Goal: Task Accomplishment & Management: Use online tool/utility

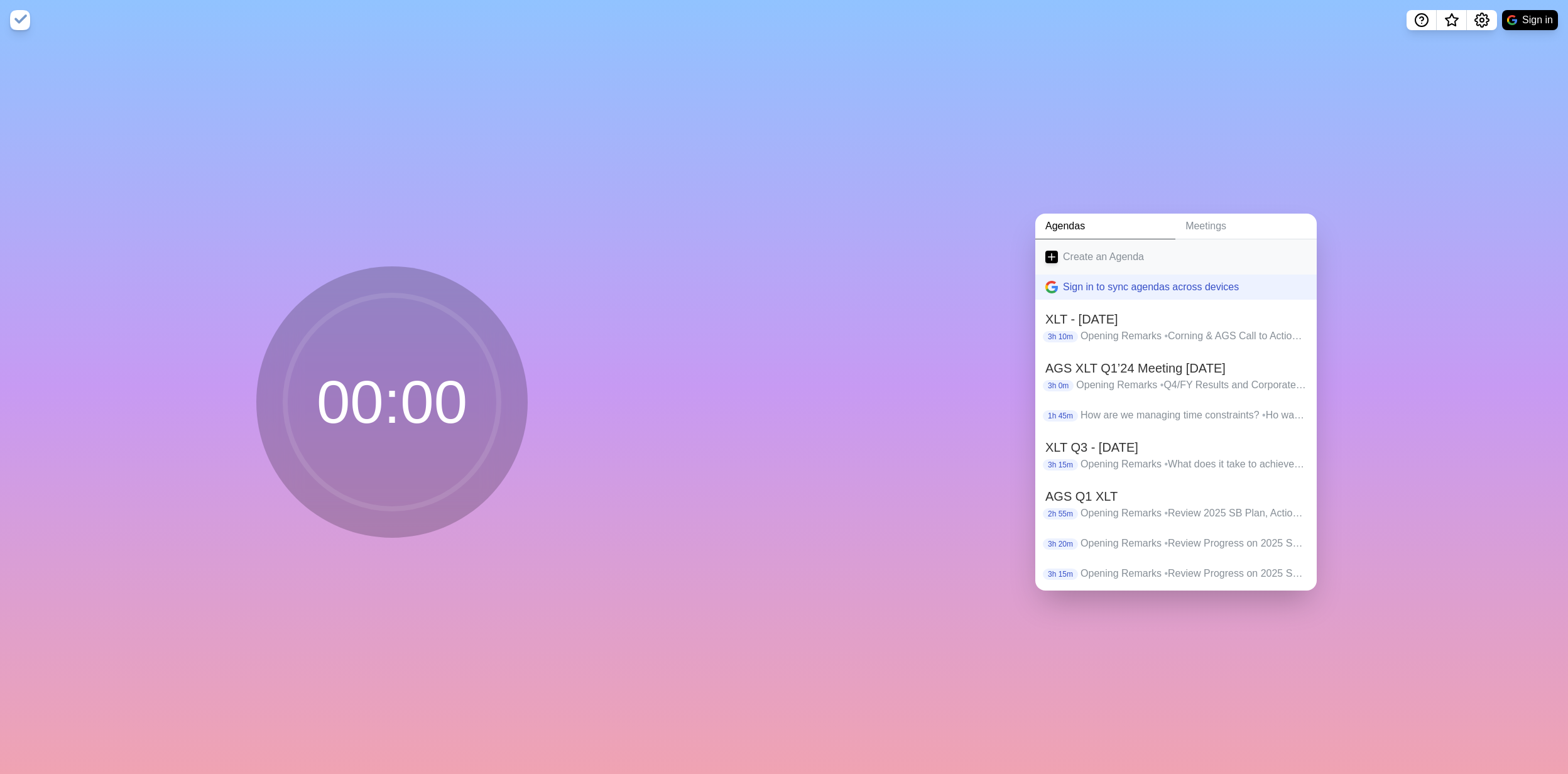
click at [1054, 244] on link "Create an Agenda" at bounding box center [1175, 257] width 281 height 35
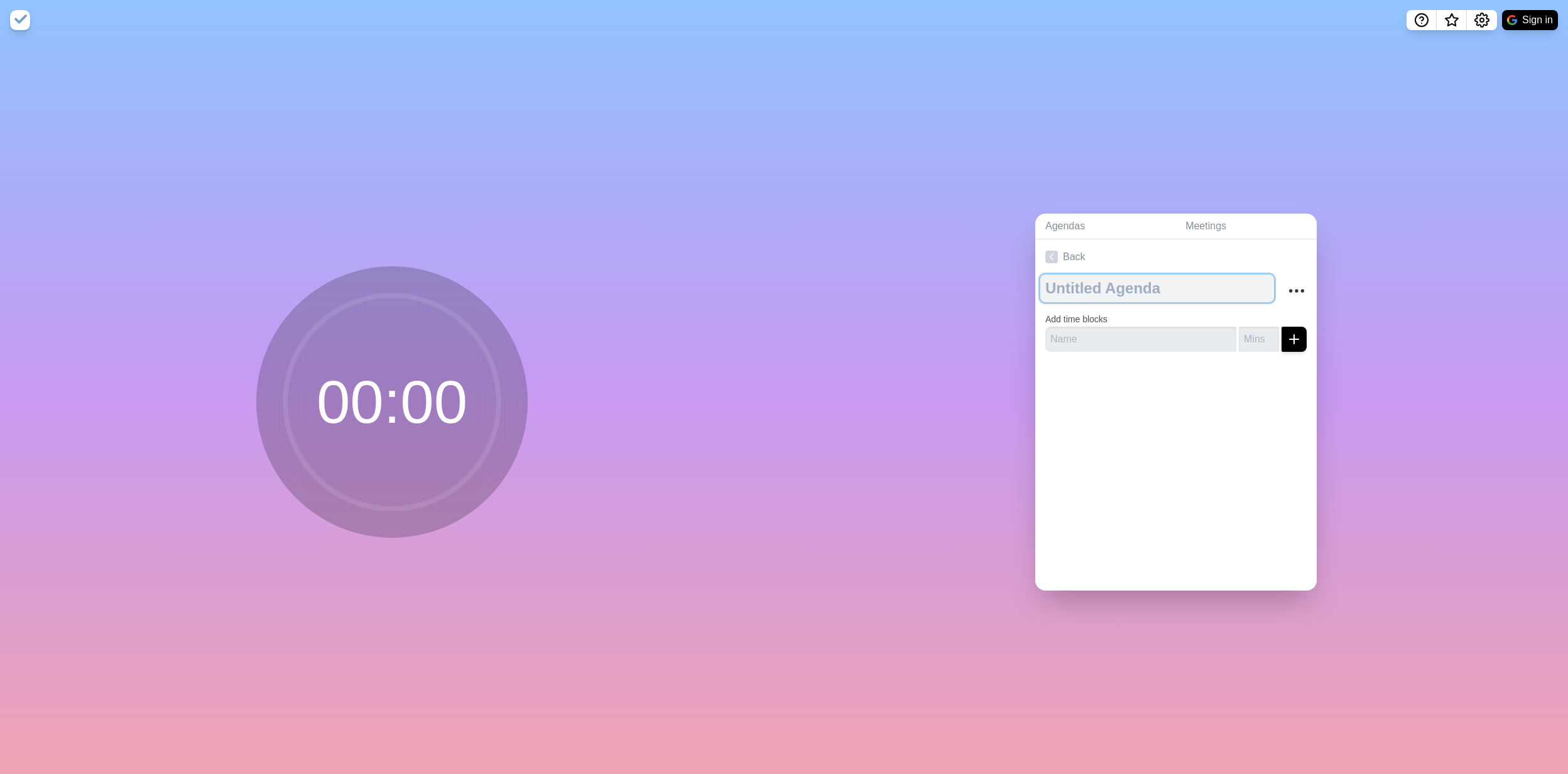
click at [1109, 280] on textarea at bounding box center [1158, 288] width 234 height 28
type textarea "AGS Q3 XLT"
click at [1098, 332] on input "text" at bounding box center [1141, 339] width 191 height 25
click at [1046, 337] on input "Opening Remarks" at bounding box center [1141, 339] width 191 height 25
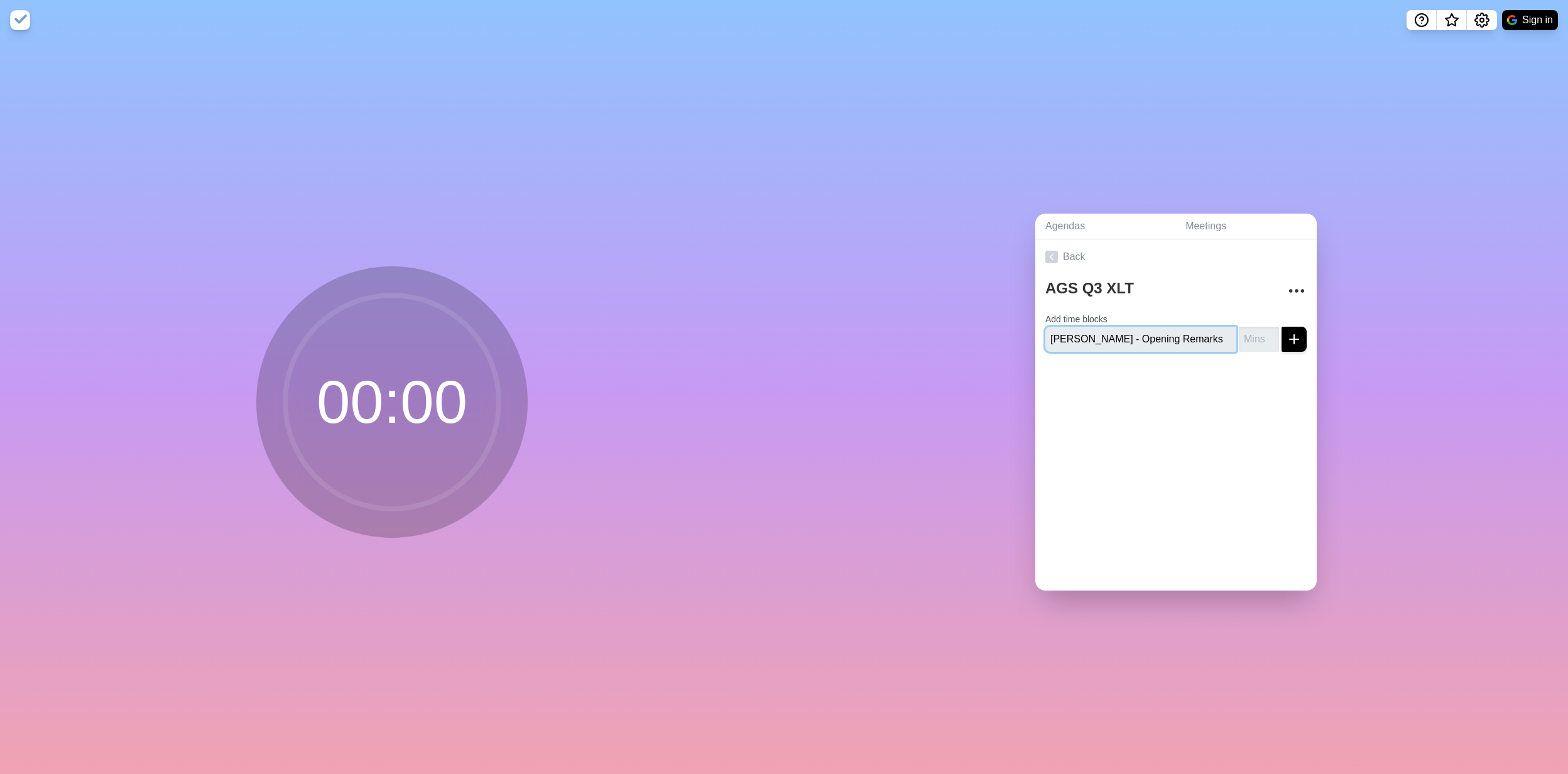
type input "[PERSON_NAME] - Opening Remarks"
click at [1290, 339] on line "submit" at bounding box center [1294, 339] width 9 height 0
click at [1239, 340] on input "number" at bounding box center [1259, 339] width 40 height 25
type input "5"
click at [1282, 326] on button "submit" at bounding box center [1295, 339] width 25 height 25
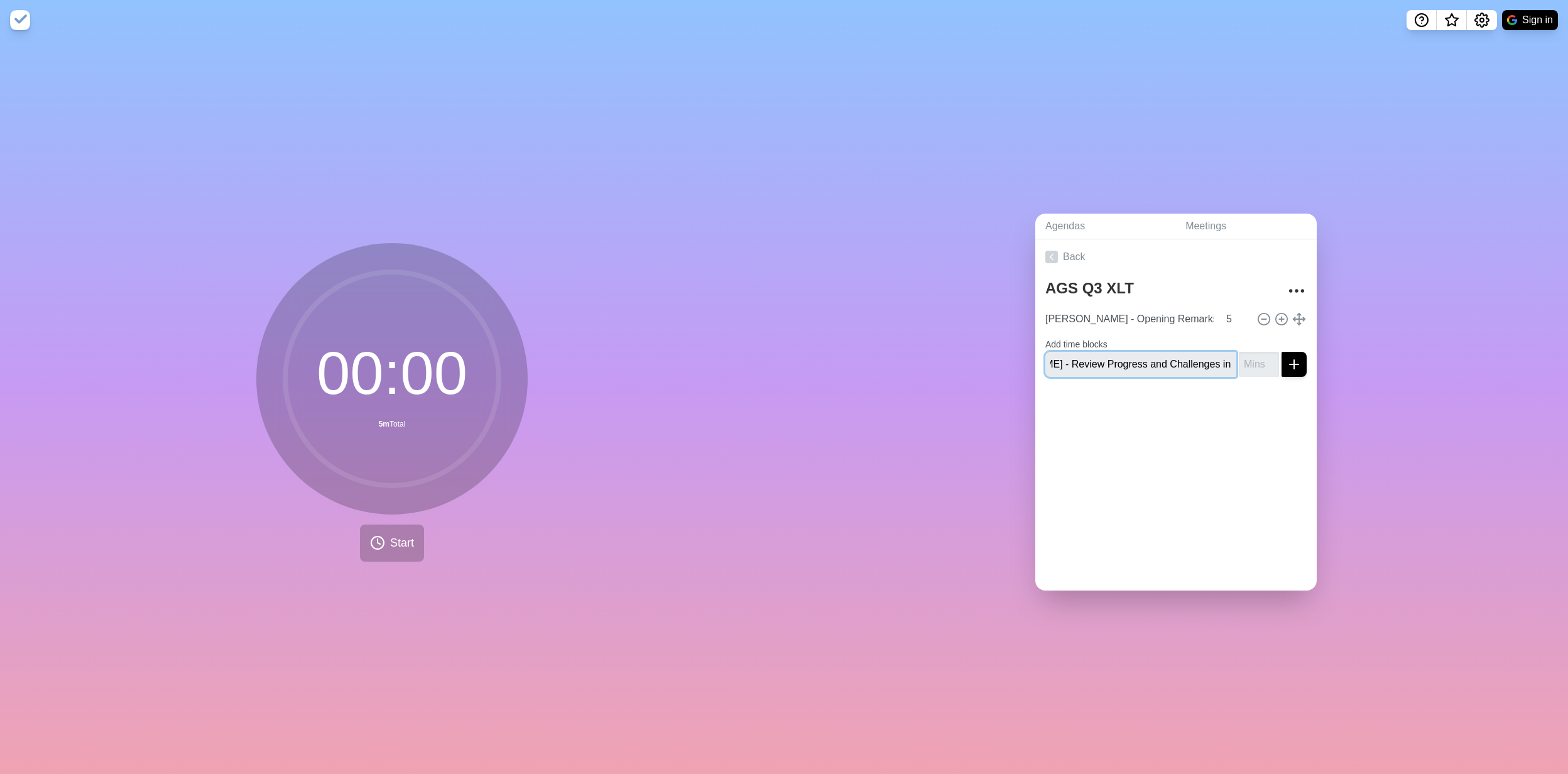
scroll to position [0, 76]
click at [1217, 361] on input "[PERSON_NAME] - Review Progress and Challenges in [DATE] SB Plan" at bounding box center [1141, 365] width 191 height 25
type input "[PERSON_NAME] - Review Progress and Challenges in [DATE] SB Plan"
click at [1239, 359] on input "number" at bounding box center [1259, 365] width 40 height 25
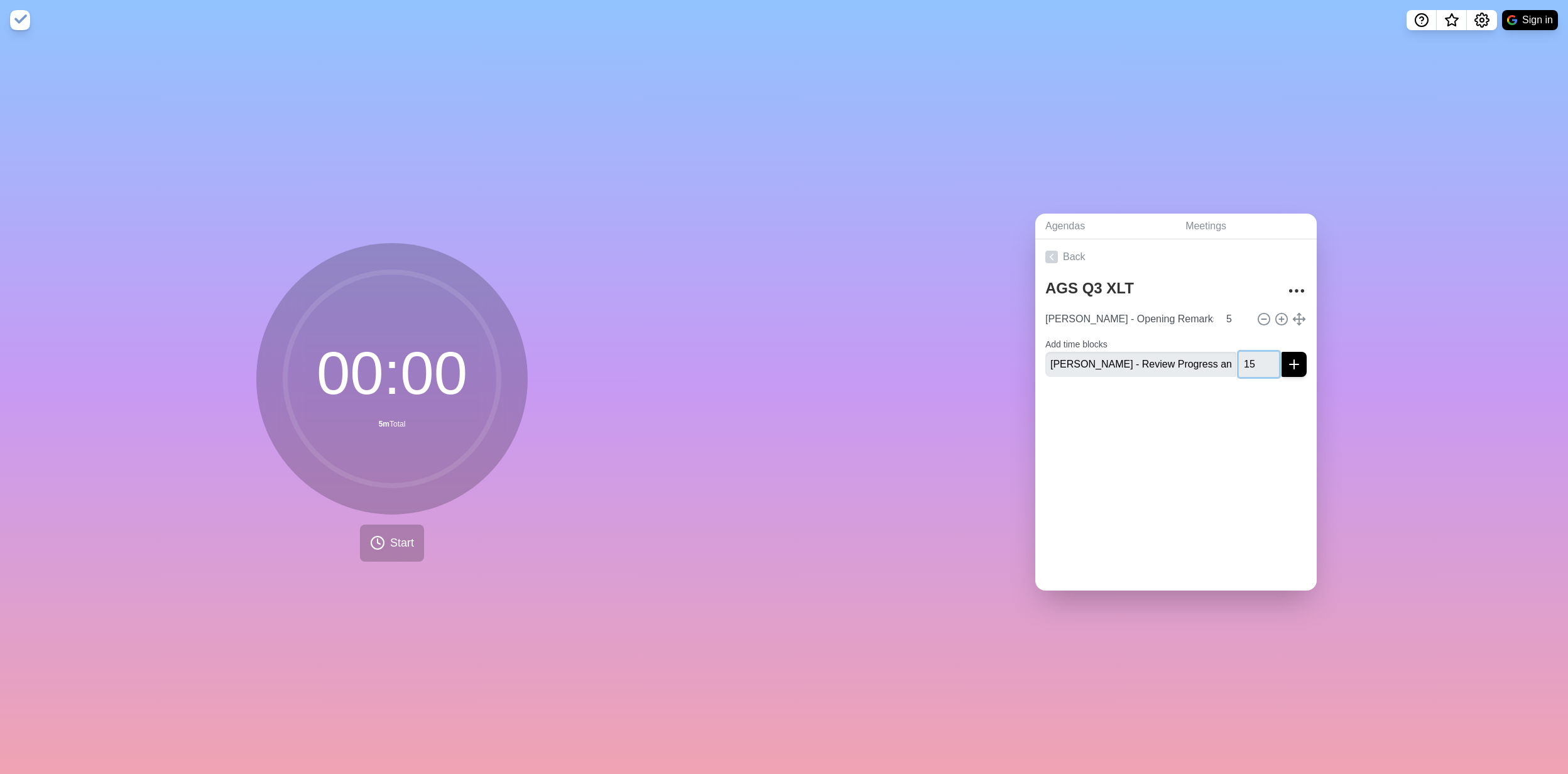
type input "15"
click at [1219, 459] on div "Back AGS Q3 XLT [PERSON_NAME] - Opening Remarks 5 Add time blocks [PERSON_NAME]…" at bounding box center [1175, 415] width 281 height 351
click at [1287, 357] on icon "submit" at bounding box center [1294, 364] width 15 height 15
click at [1049, 343] on input "[PERSON_NAME] - Review Progress and Challenges in [DATE] SB Plan" at bounding box center [1130, 345] width 178 height 25
drag, startPoint x: 1061, startPoint y: 338, endPoint x: 1028, endPoint y: 337, distance: 33.0
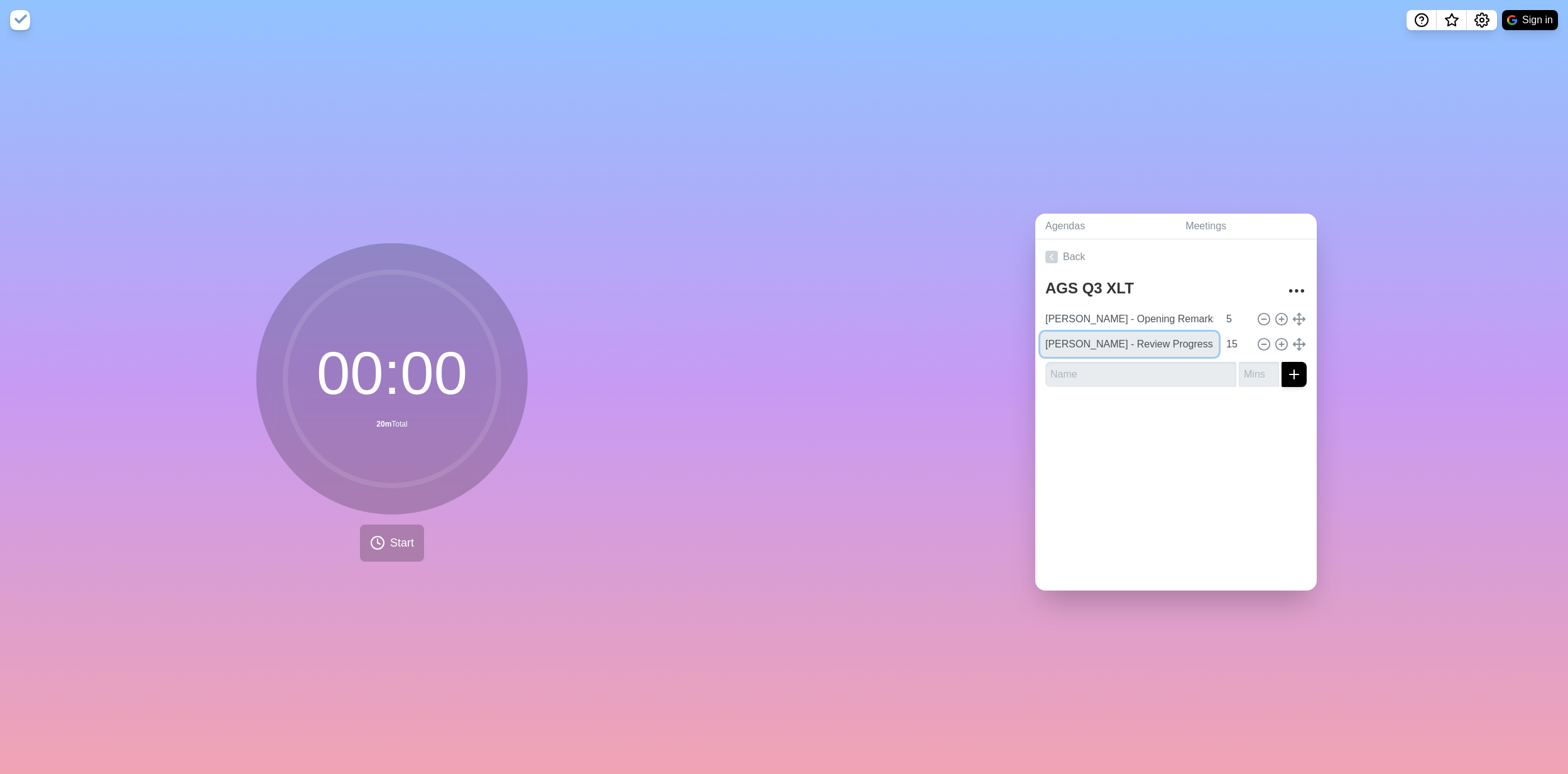
click at [1028, 337] on div "Agendas Meetings Back AGS Q3 XLT [PERSON_NAME] - Opening Remarks 5 [PERSON_NAME…" at bounding box center [1176, 407] width 784 height 734
type input "[PERSON_NAME] - Review Progress and Challenges in [DATE] SB Plan"
click at [1081, 378] on input "text" at bounding box center [1141, 374] width 191 height 25
type input "[PERSON_NAME] - Plan for Q4 - Sales"
click at [1240, 365] on input "number" at bounding box center [1259, 374] width 40 height 25
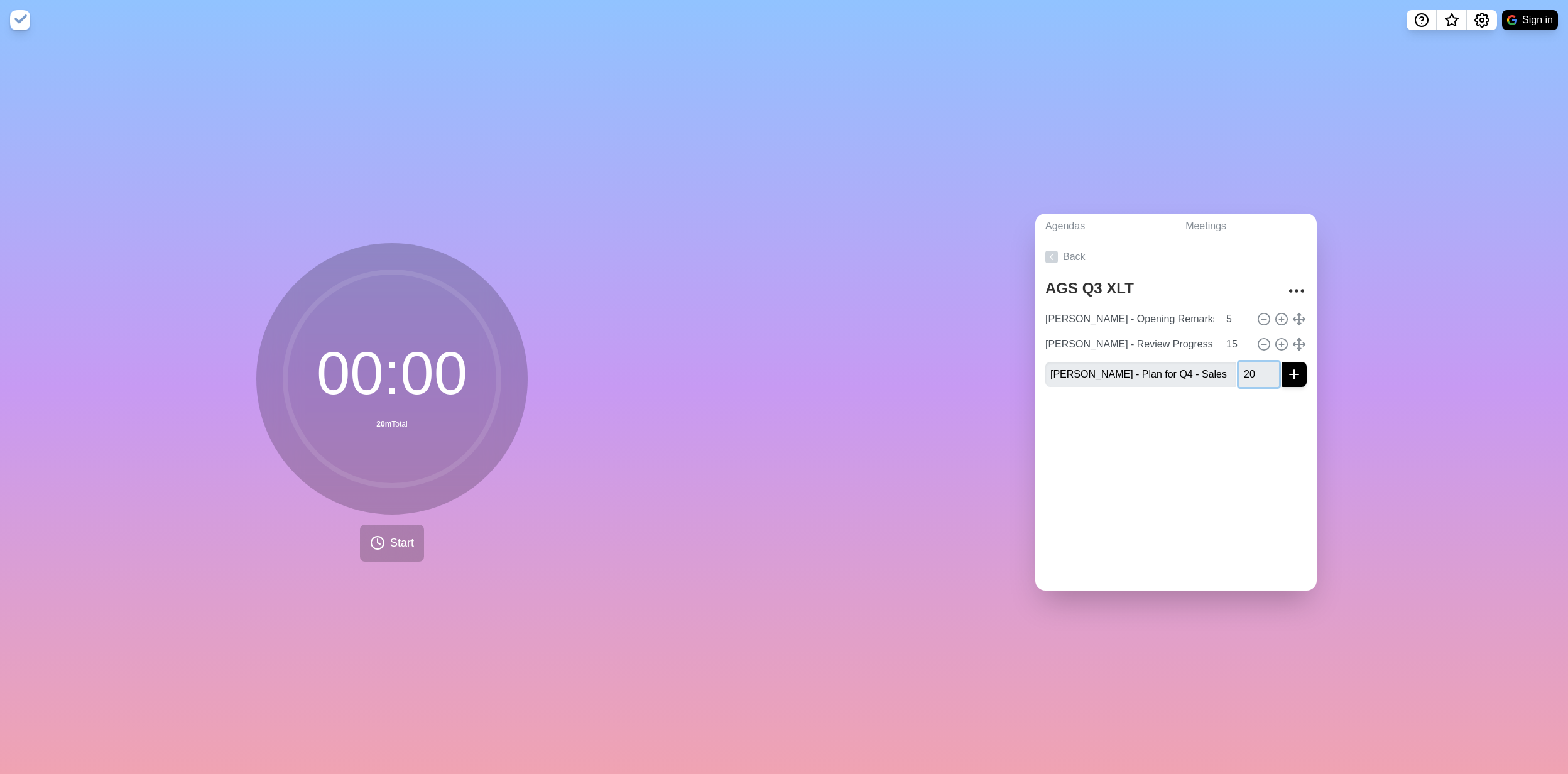
type input "20"
click at [1295, 373] on div "AGS Q3 XLT [PERSON_NAME] - Opening Remarks 5 [PERSON_NAME] - Review Progress an…" at bounding box center [1175, 336] width 281 height 123
click at [1294, 371] on line "submit" at bounding box center [1294, 374] width 0 height 9
click at [1059, 397] on input "text" at bounding box center [1141, 400] width 191 height 25
type input "[PERSON_NAME] - Plan for Q4 - Cost"
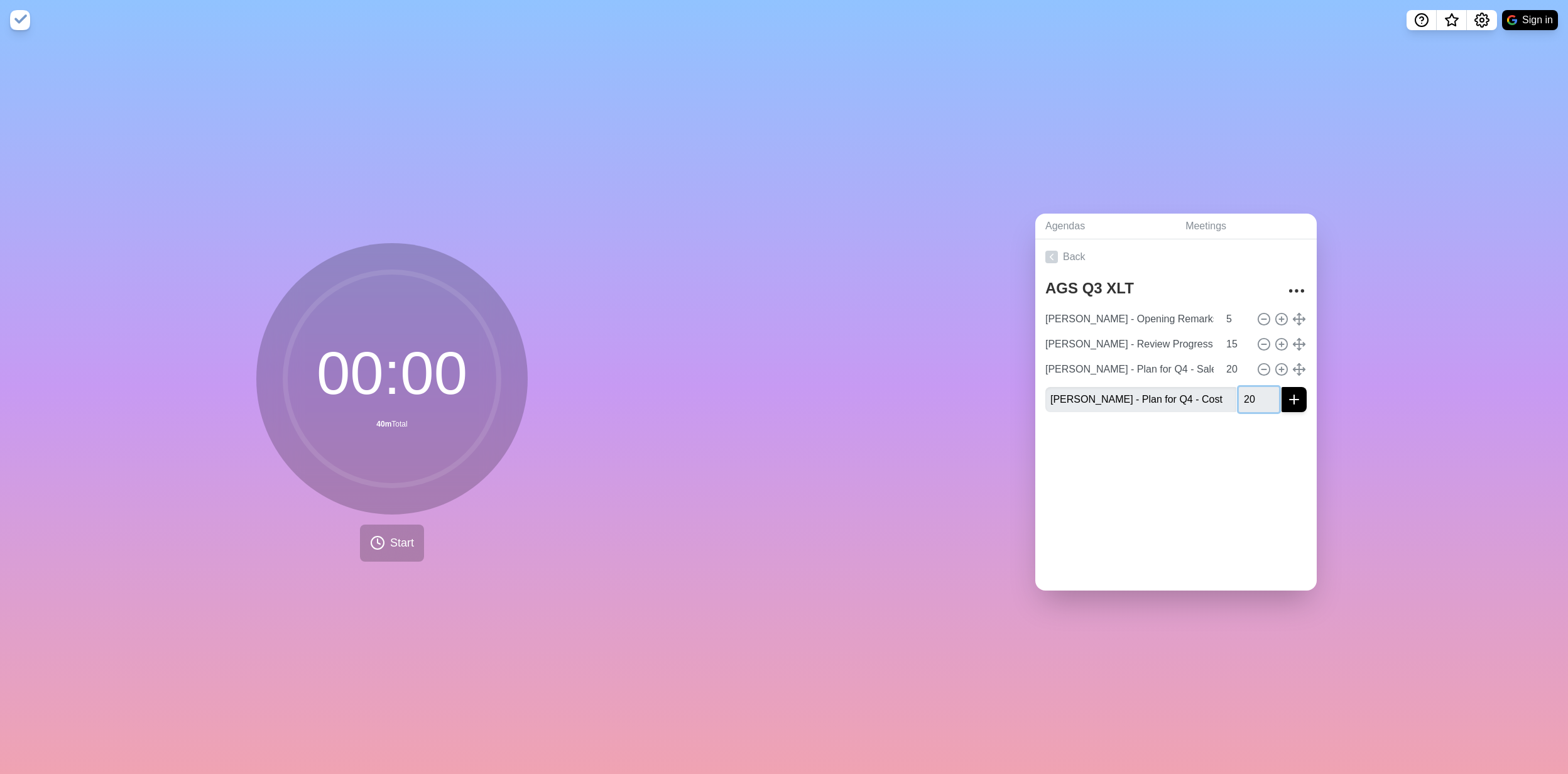
type input "20"
click at [1282, 387] on button "submit" at bounding box center [1295, 400] width 25 height 25
type input "BREAK"
type input "10"
click at [1282, 412] on button "submit" at bounding box center [1295, 425] width 25 height 25
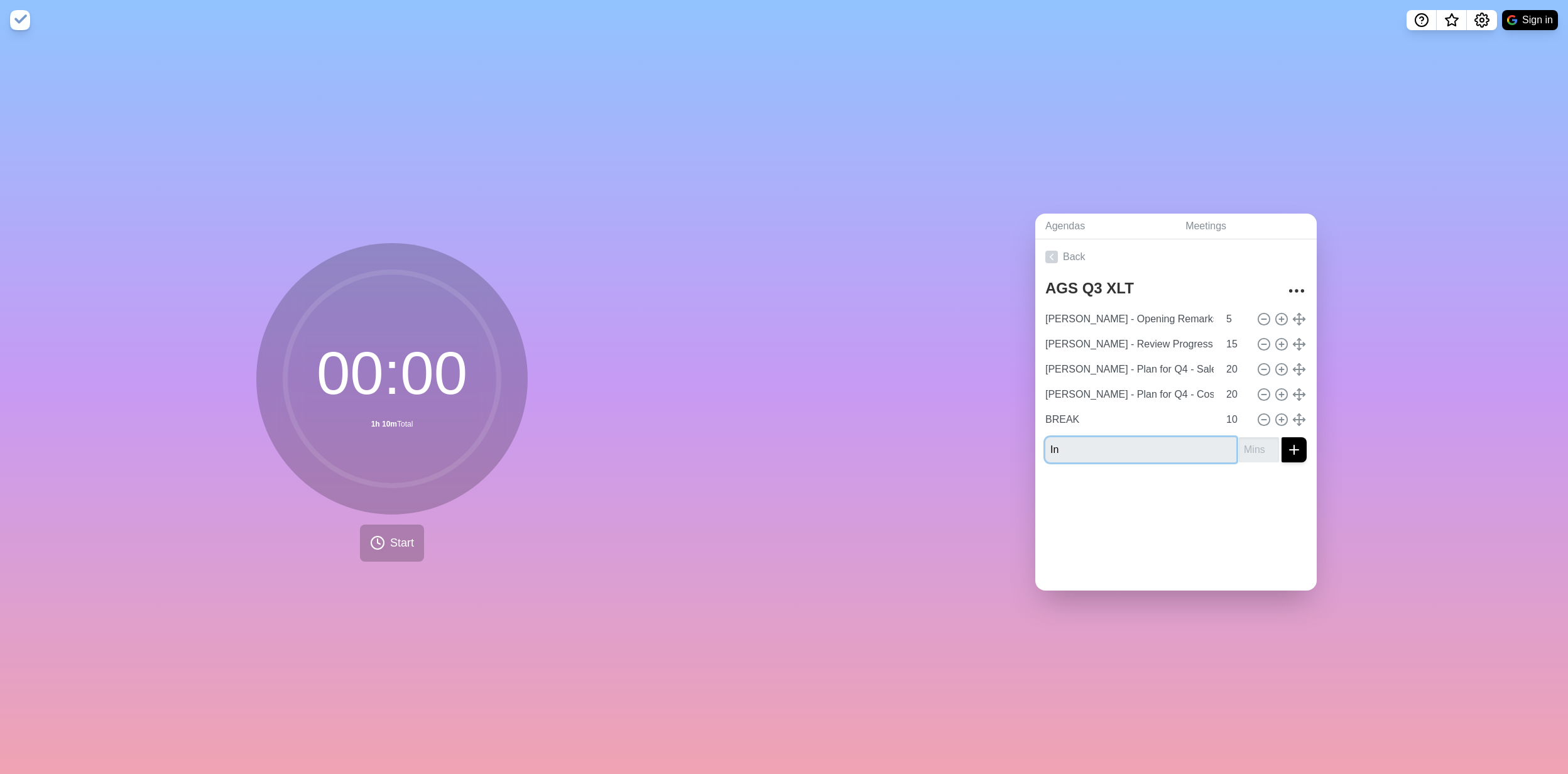
type input "I"
type input "[PERSON_NAME]/[PERSON_NAME] - Intro 2026"
type input "15"
click at [1282, 437] on button "submit" at bounding box center [1295, 450] width 25 height 25
click at [1167, 463] on input "TORSTEN - 2026 - Auto Interior" at bounding box center [1141, 475] width 191 height 25
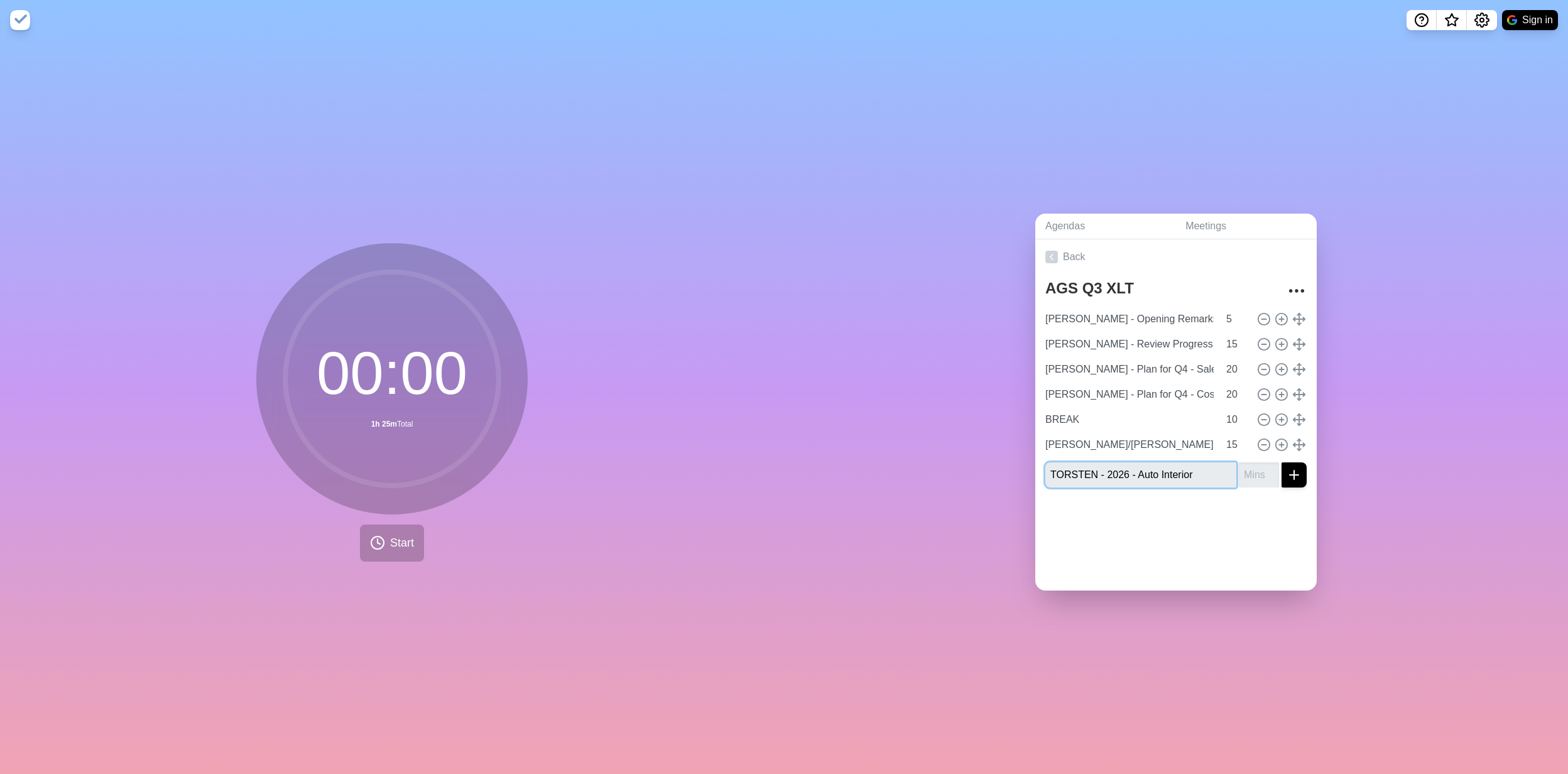
drag, startPoint x: 1178, startPoint y: 466, endPoint x: 1190, endPoint y: 468, distance: 12.2
click at [1183, 468] on input "TORSTEN - 2026 - Auto Interior" at bounding box center [1141, 475] width 191 height 25
click at [1190, 468] on input "TORSTEN - 2026 - Auto Interior" at bounding box center [1141, 475] width 191 height 25
type input "TORSTEN - 2026 - Auto Interior"
click at [1239, 470] on input "number" at bounding box center [1259, 475] width 40 height 25
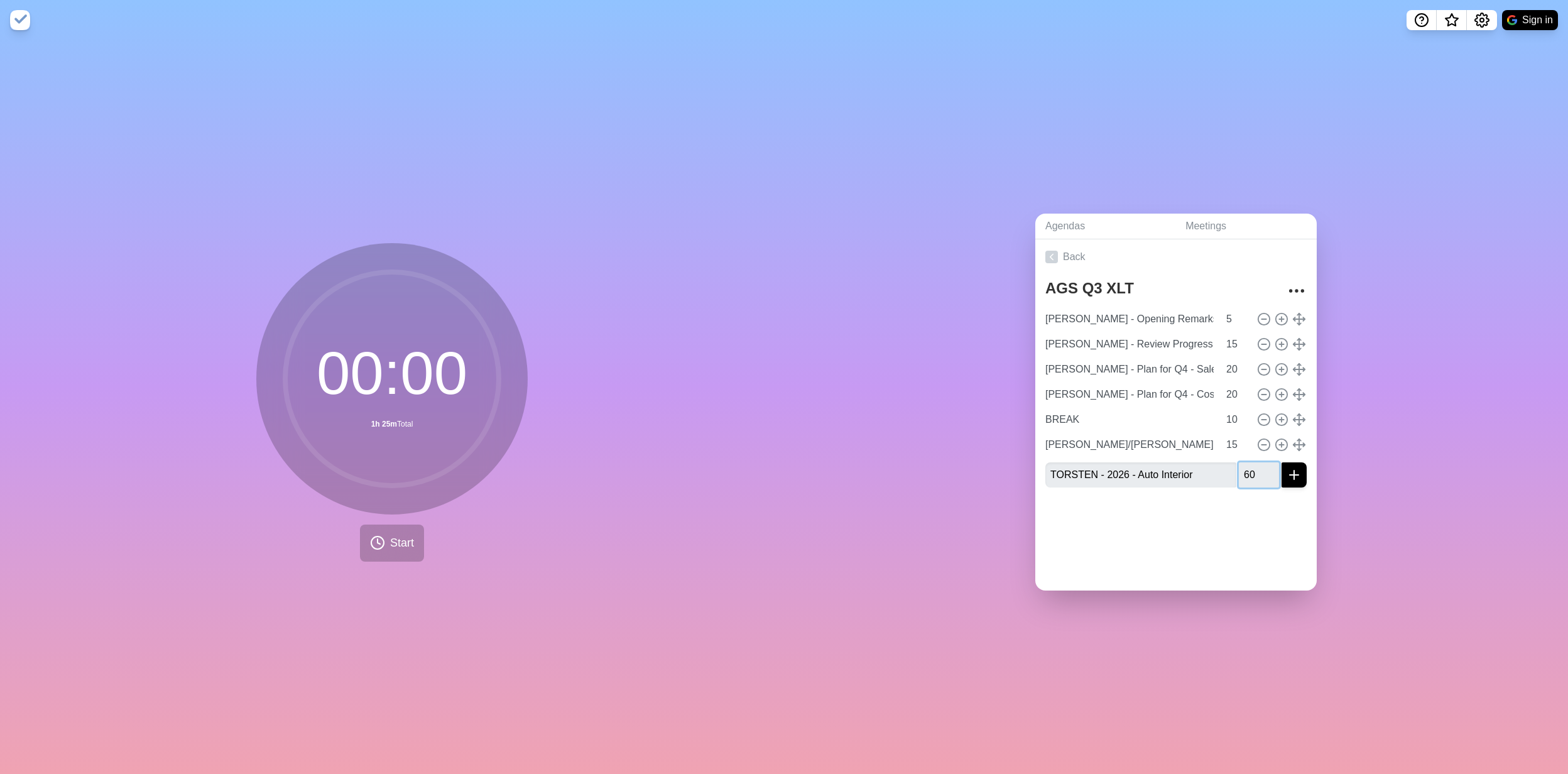
type input "60"
click at [1287, 471] on icon "submit" at bounding box center [1294, 475] width 15 height 15
type input "BREAK"
click at [1239, 491] on input "number" at bounding box center [1259, 500] width 40 height 25
type input "10"
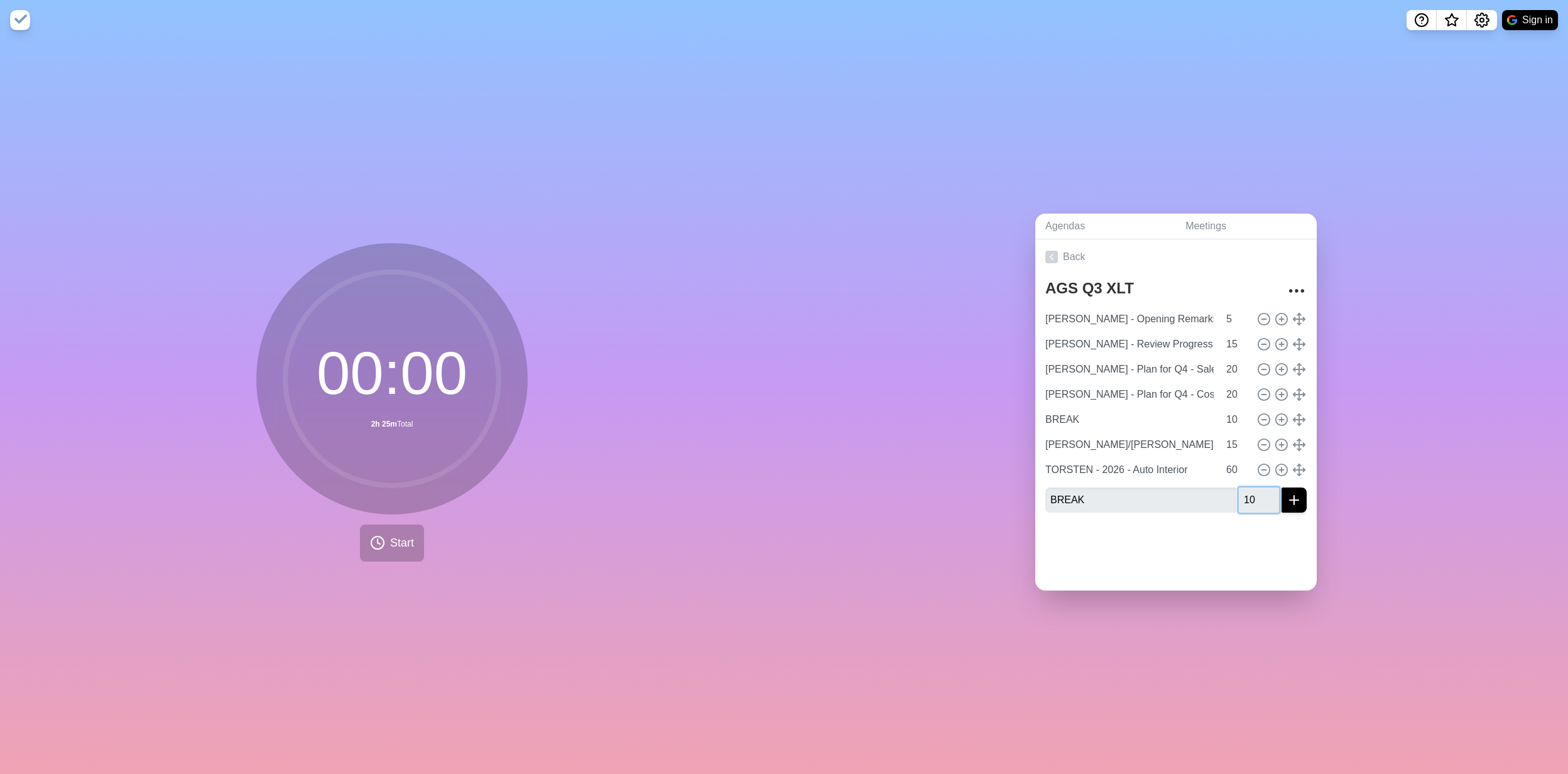
click at [1282, 487] on button "submit" at bounding box center [1295, 500] width 25 height 25
type input "ANDRE - 2026 - Auto Exterior"
type input "30"
click at [1294, 522] on line "submit" at bounding box center [1294, 525] width 0 height 9
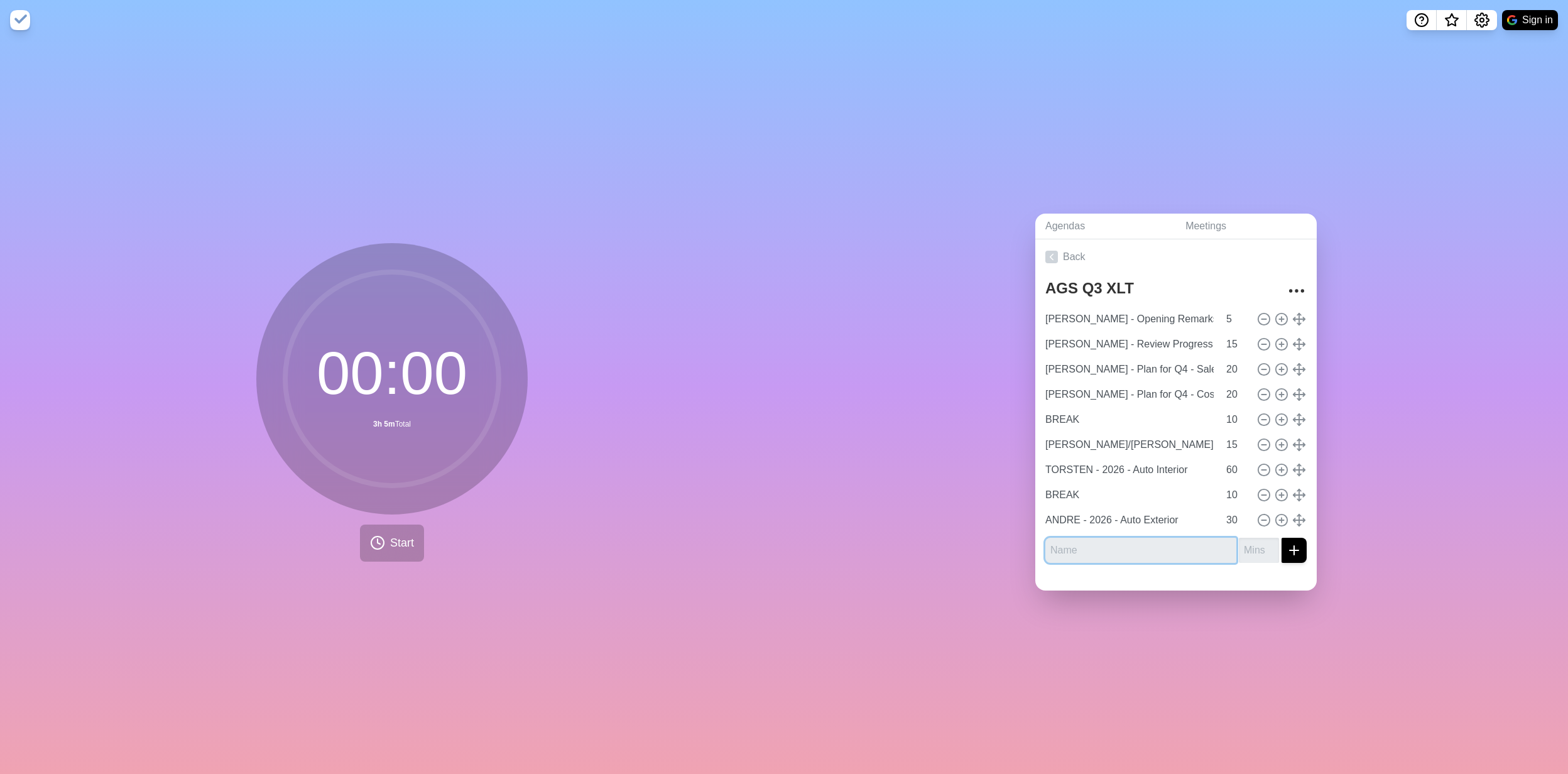
click at [1082, 546] on input "text" at bounding box center [1141, 550] width 191 height 25
type input "[PERSON_NAME]/[PERSON_NAME] - Closing Remarks/ Q&A"
type input "10"
click at [1282, 538] on button "submit" at bounding box center [1295, 550] width 25 height 25
click at [1106, 82] on div "Agendas Meetings Back AGS Q3 XLT [PERSON_NAME] - Opening Remarks 5 [PERSON_NAME…" at bounding box center [1176, 407] width 784 height 734
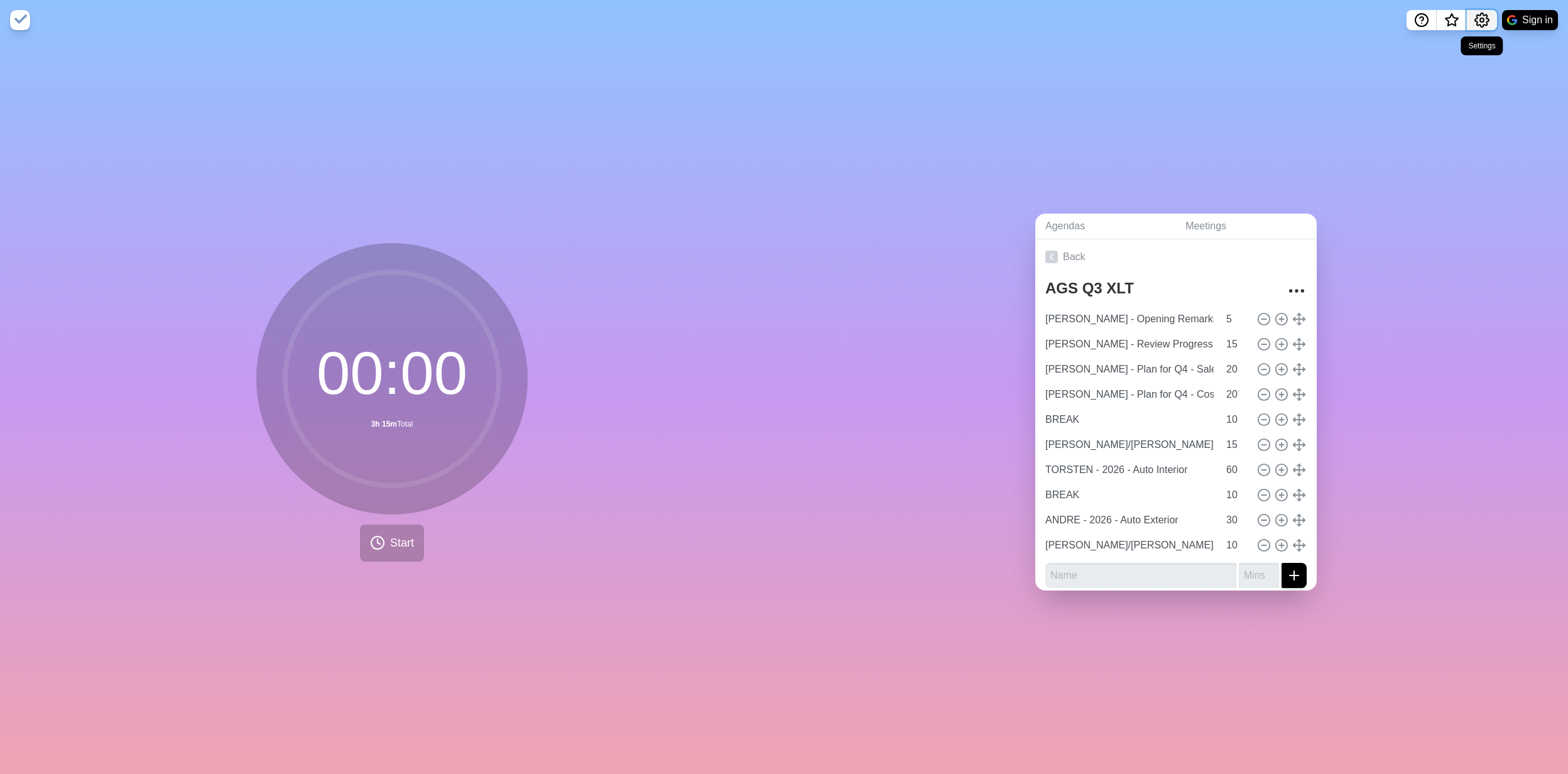
click at [1480, 21] on circle "Settings" at bounding box center [1482, 20] width 4 height 4
click at [18, 23] on img at bounding box center [20, 20] width 20 height 20
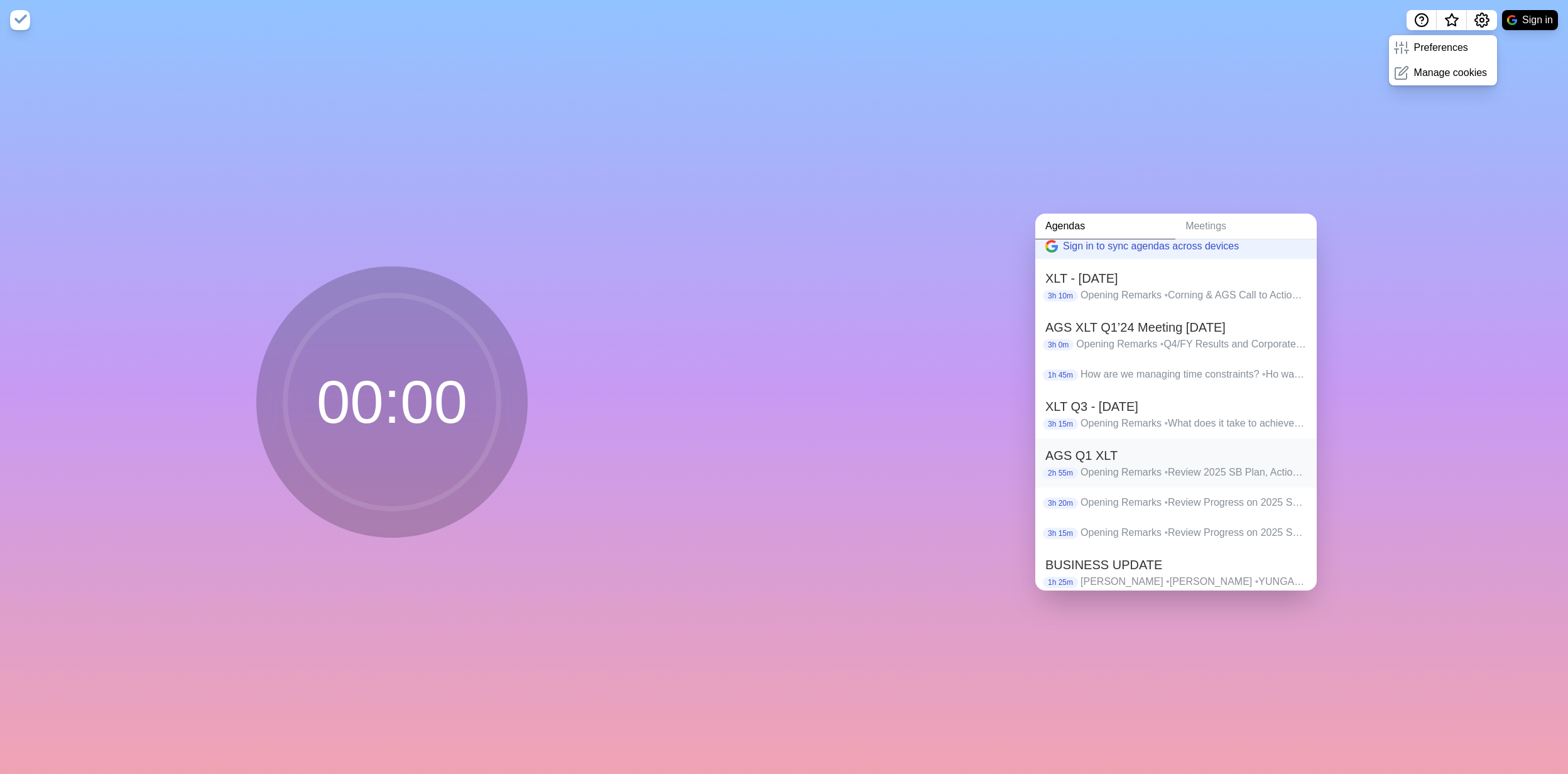
scroll to position [96, 0]
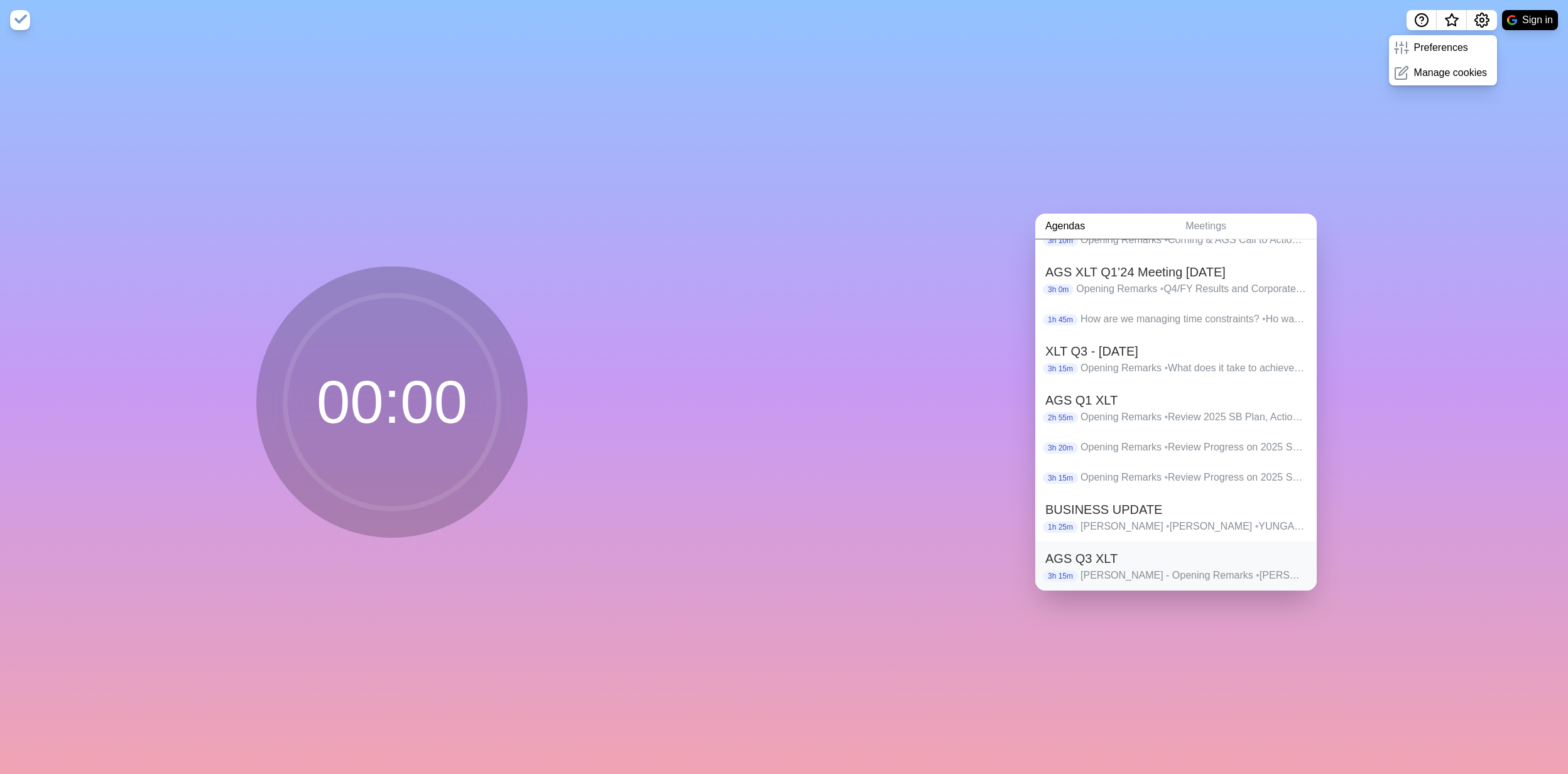
click at [1169, 573] on p "[PERSON_NAME] - Opening Remarks • [PERSON_NAME] - Review Progress and Challenge…" at bounding box center [1194, 575] width 226 height 15
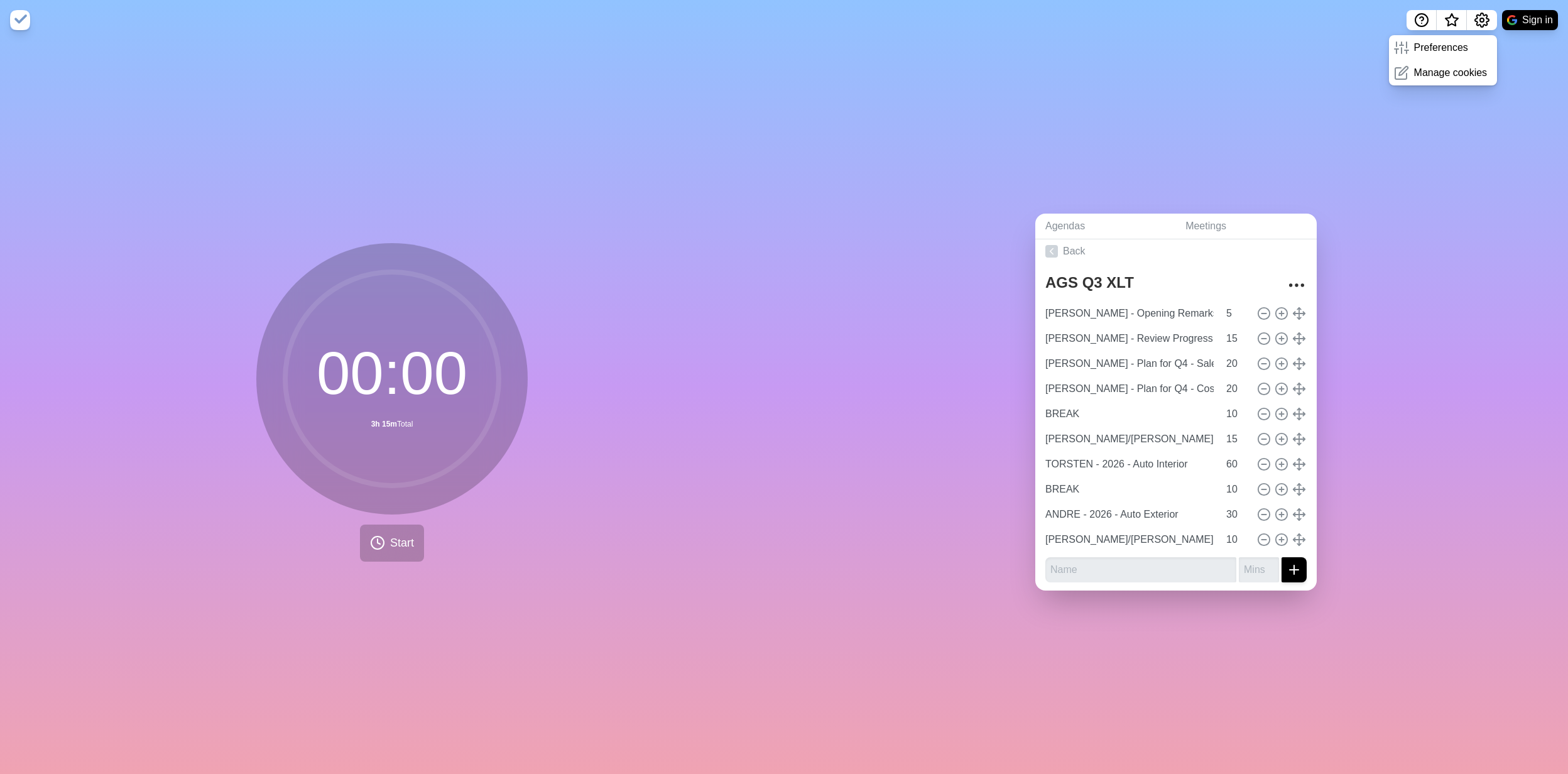
scroll to position [6, 0]
click at [1446, 391] on div "Agendas Meetings Back AGS Q3 XLT [PERSON_NAME] - Opening Remarks 5 [PERSON_NAME…" at bounding box center [1176, 407] width 784 height 734
